Goal: Use online tool/utility: Use online tool/utility

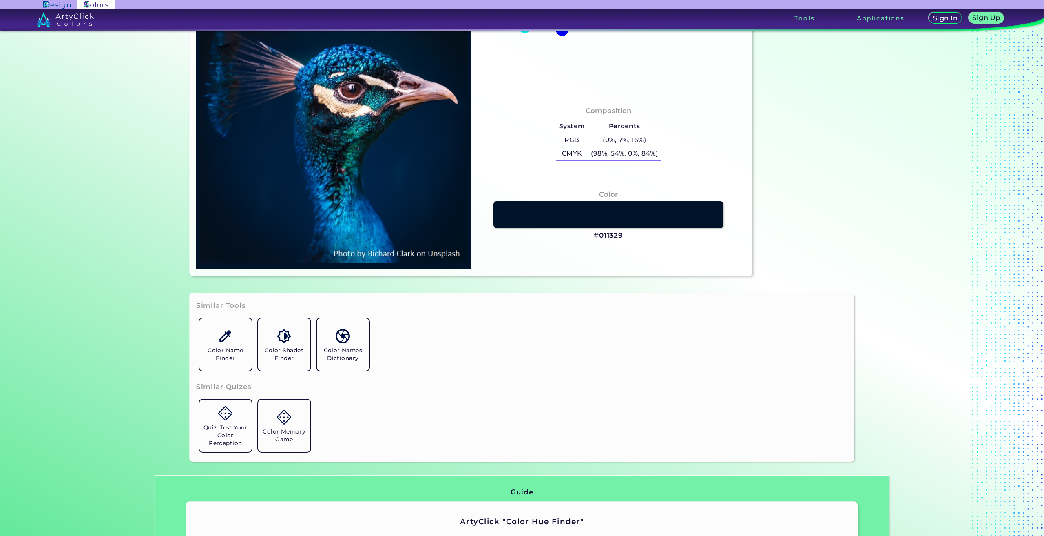
scroll to position [122, 0]
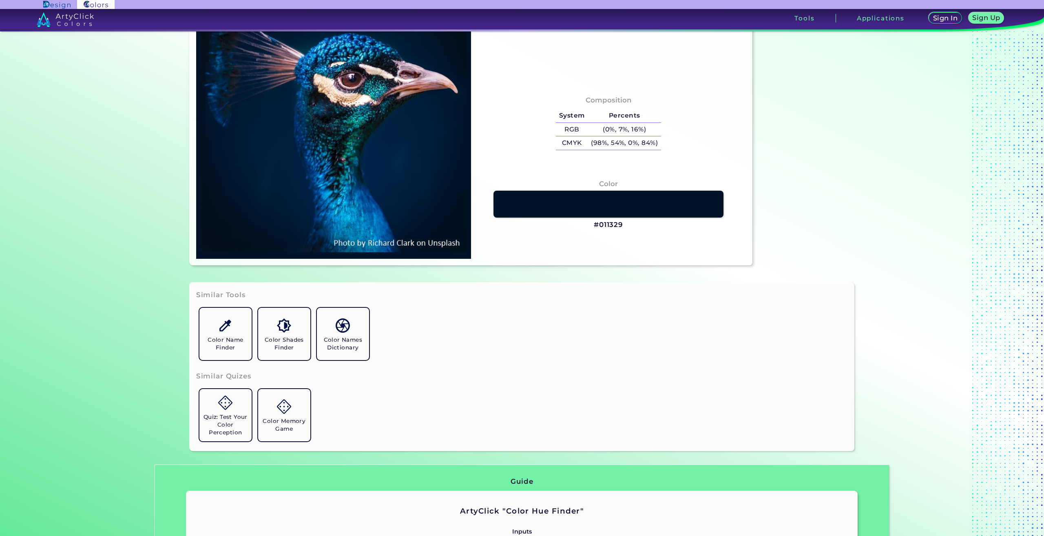
type input "#7c525b"
type input "#7C525B"
type input "#001b38"
type input "#001B38"
type input "#001934"
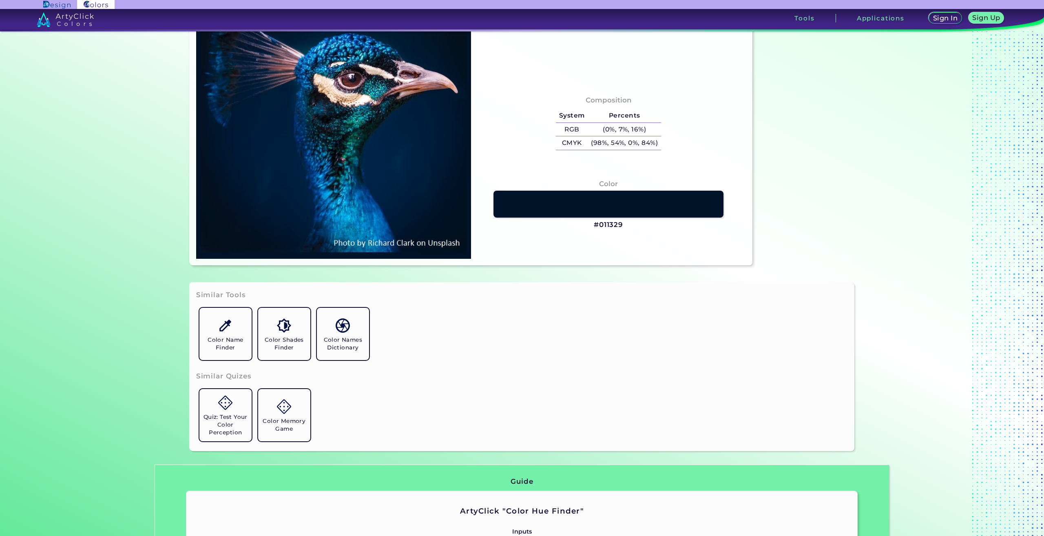
type input "#001934"
type input "#03192e"
type input "#03192E"
type input "#031a2d"
type input "#031A2D"
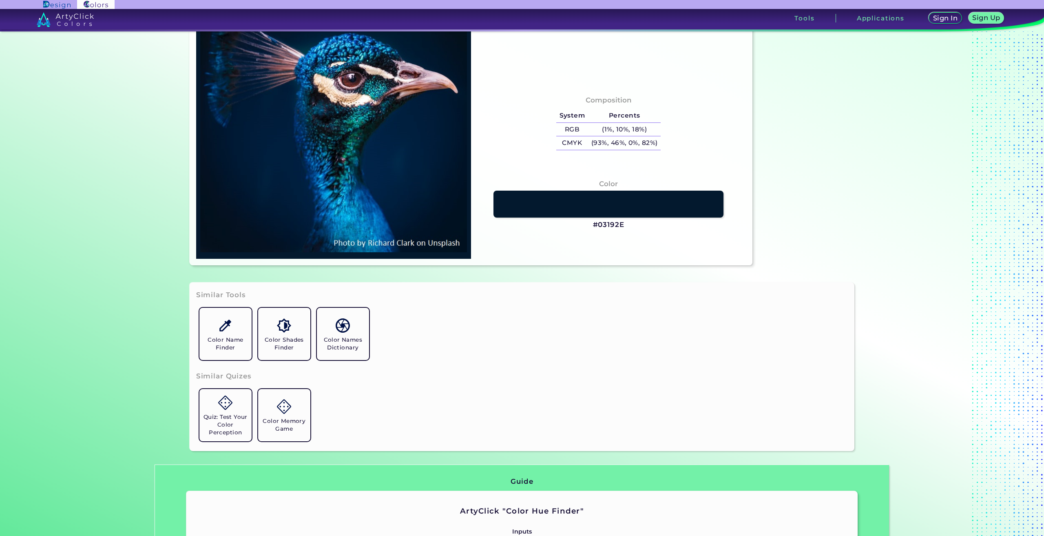
type input "#11213c"
type input "#11213C"
type input "#83555a"
type input "#83555A"
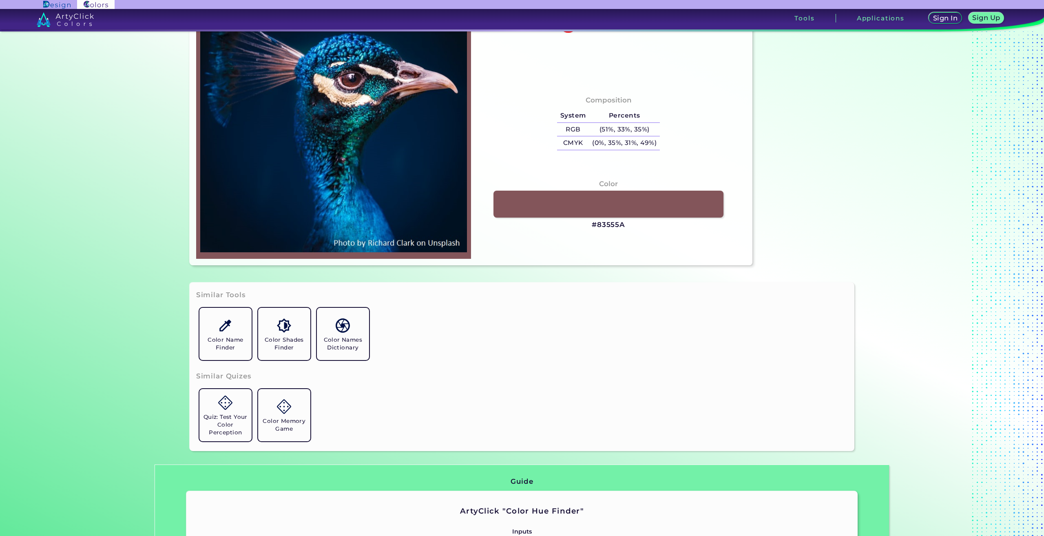
type input "#bb9ca4"
type input "#BB9CA4"
type input "#001b34"
type input "#001B34"
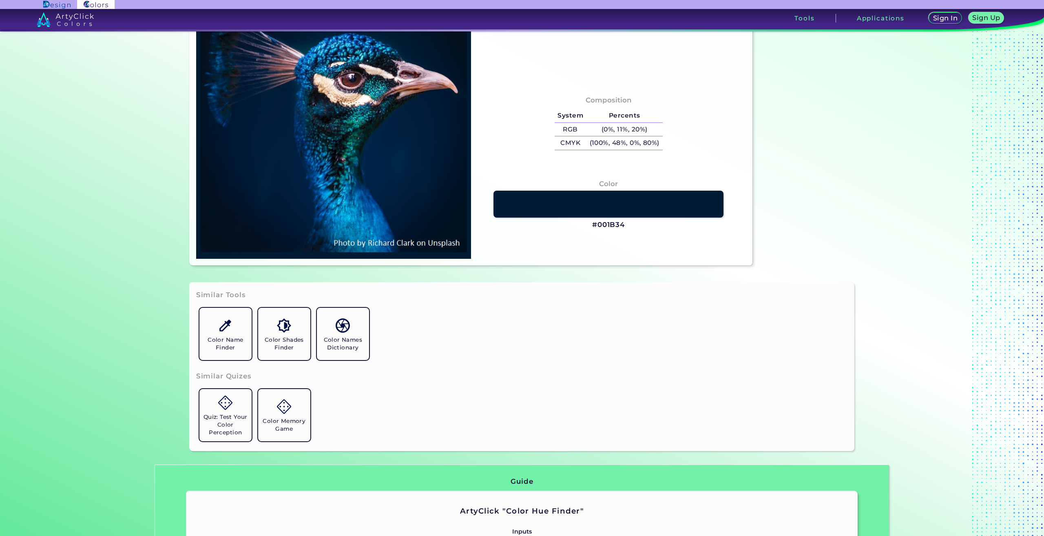
type input "#001f41"
type input "#001F41"
type input "#083f6a"
type input "#083F6A"
type input "#00203f"
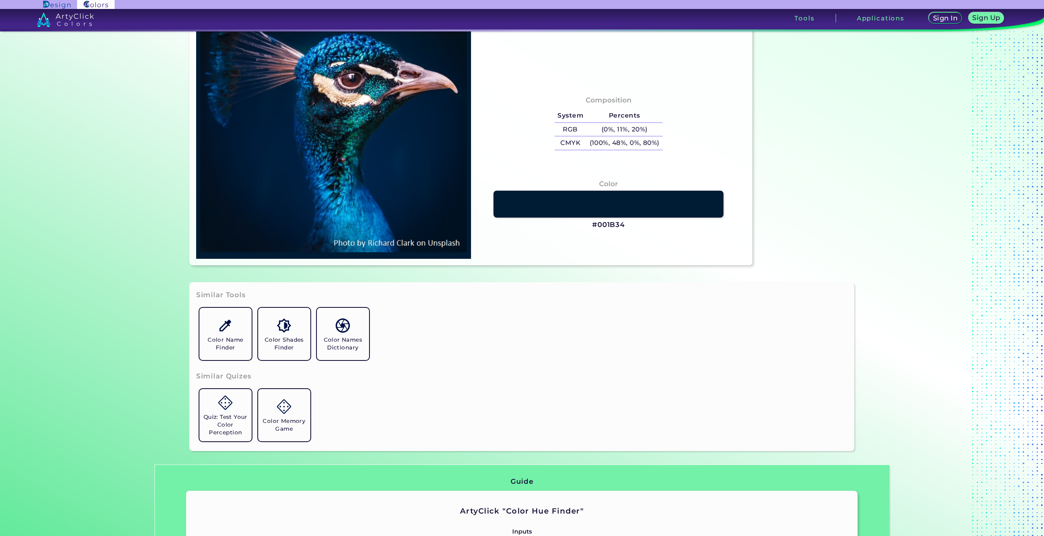
type input "#00203F"
type input "#cbb1c1"
type input "#CBB1C1"
type input "#0f1621"
type input "#0F1621"
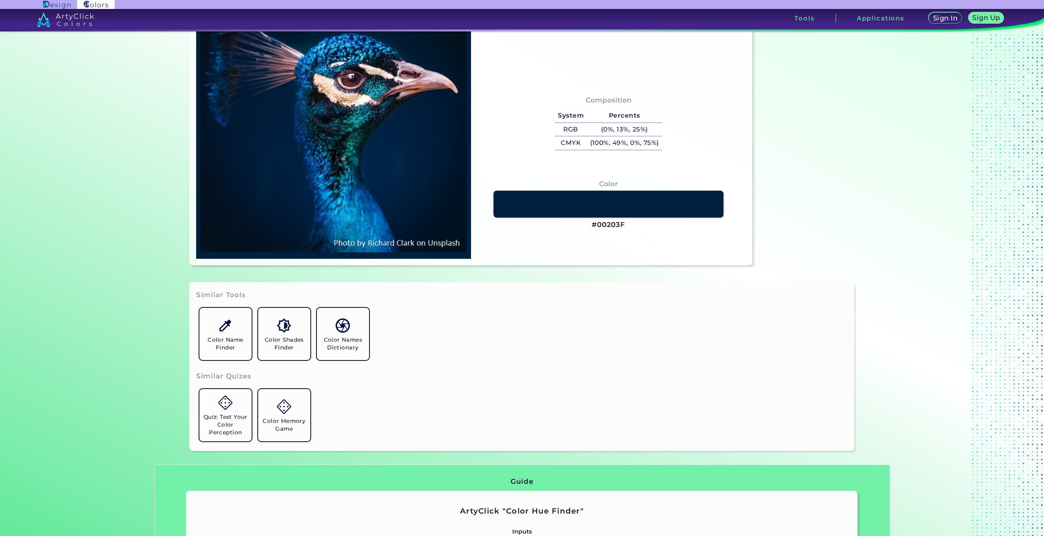
type input "#011e42"
type input "#011E42"
type input "#149abb"
type input "#149ABB"
type input "#2b9bad"
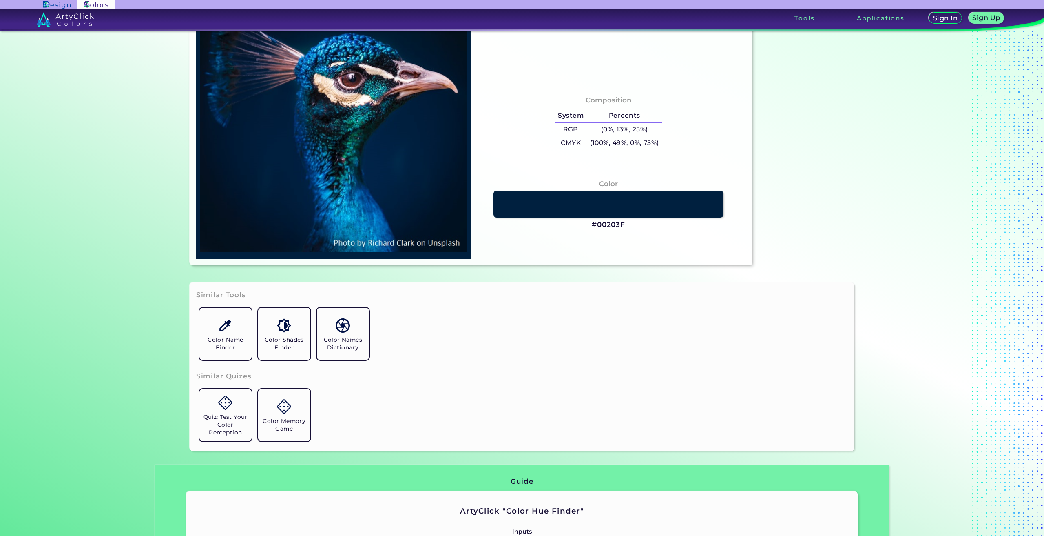
type input "#2B9BAD"
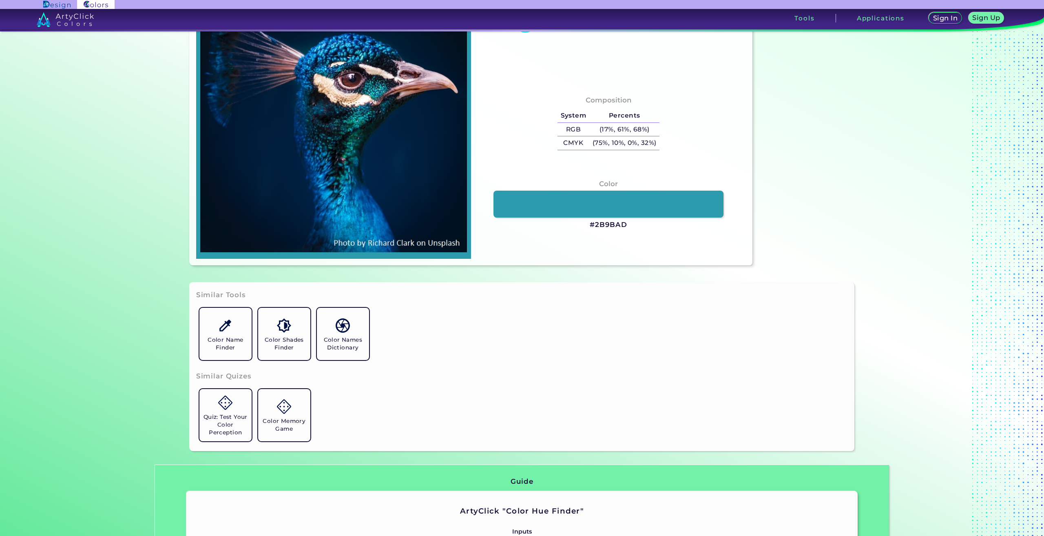
type input "#0e6b87"
type input "#0E6B87"
type input "#064393"
type input "#0c315f"
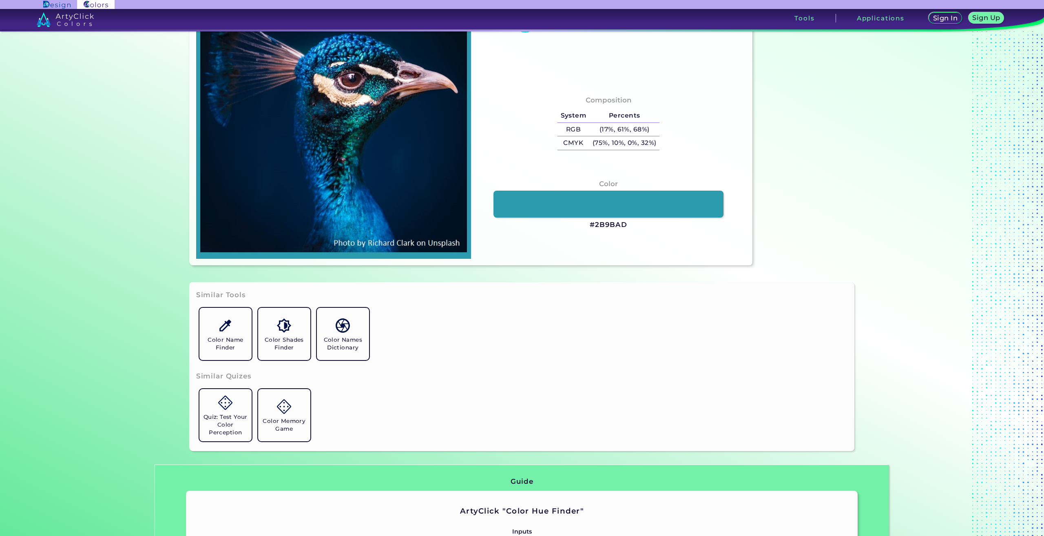
type input "#0C315F"
type input "#002335"
type input "#021221"
